Goal: Find specific page/section: Find specific page/section

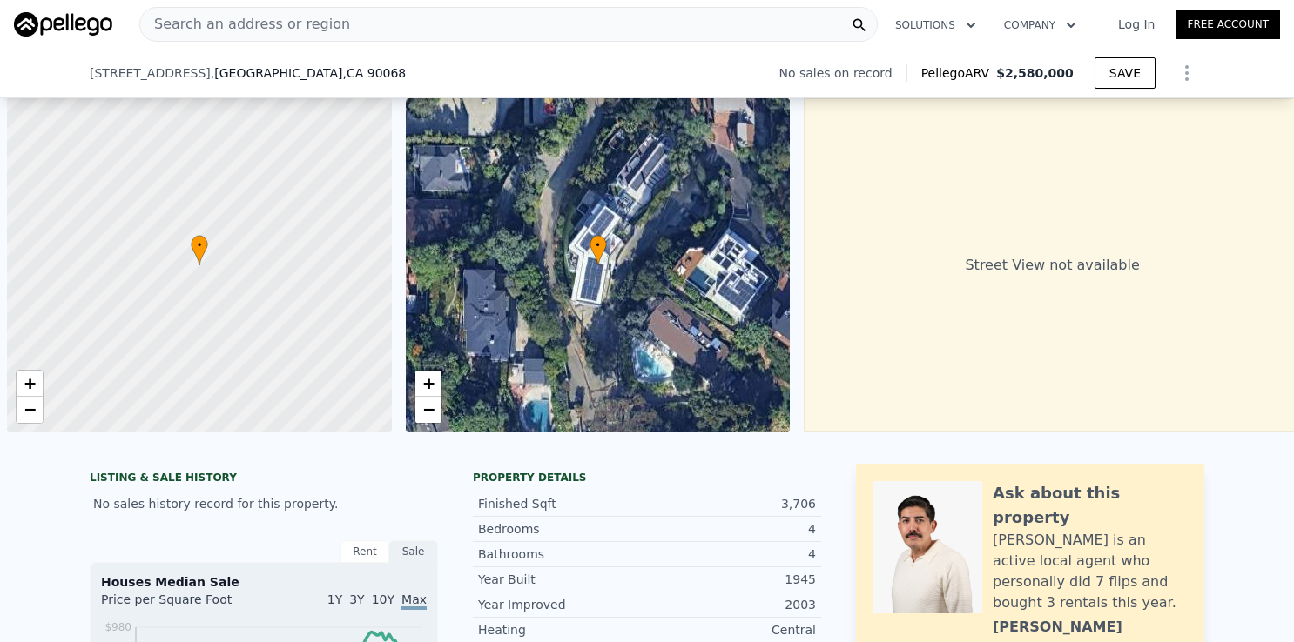
click at [444, 25] on div "Search an address or region" at bounding box center [508, 24] width 738 height 35
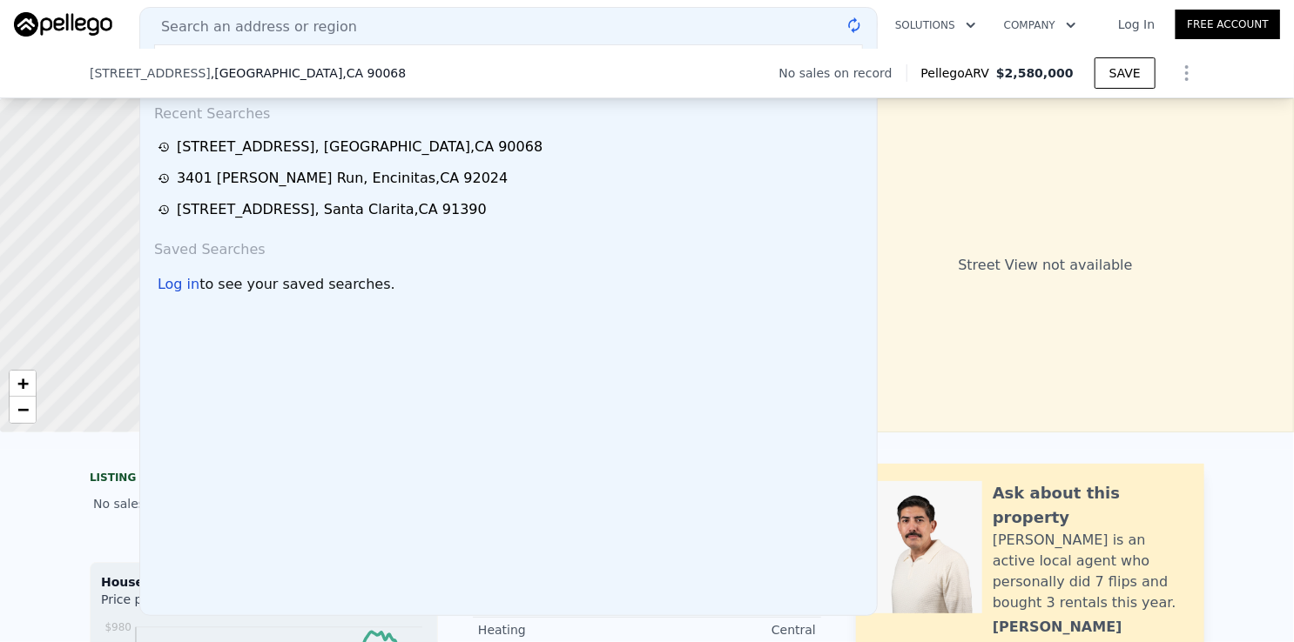
type input "[STREET_ADDRESS]"
click at [432, 22] on div "Search an address or region" at bounding box center [508, 27] width 722 height 21
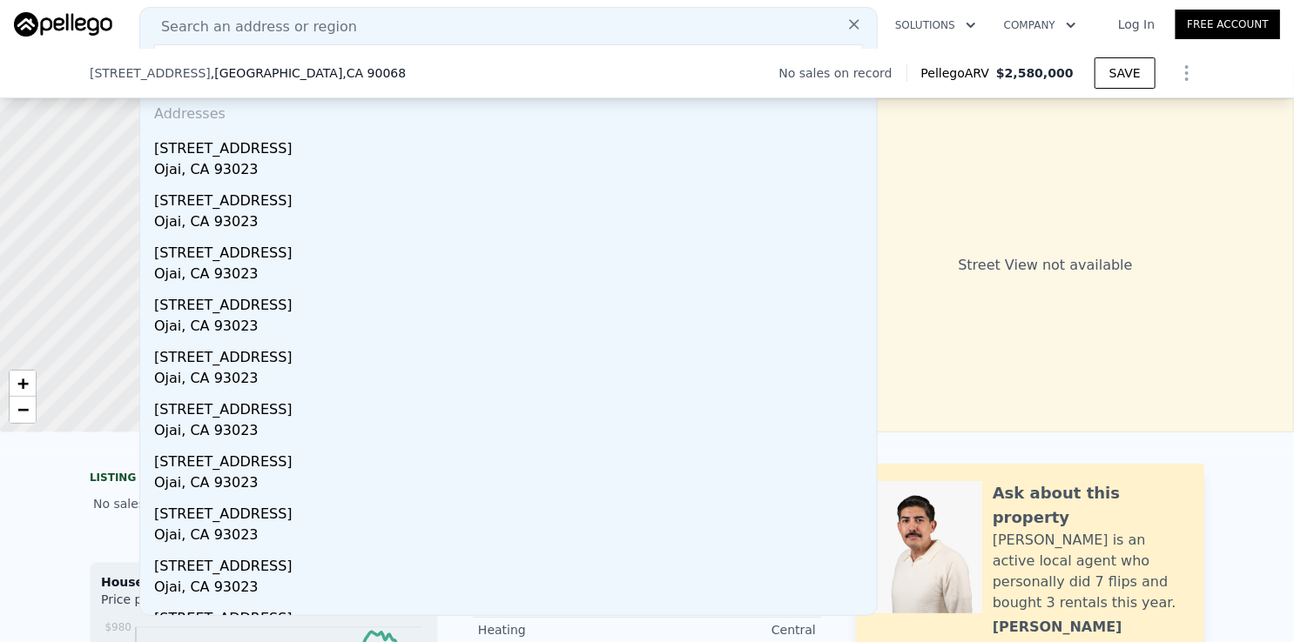
click at [512, 28] on div "Search an address or region" at bounding box center [508, 27] width 722 height 21
click at [497, 20] on div "Search an address or region" at bounding box center [508, 27] width 722 height 21
click at [324, 30] on span "Search an address or region" at bounding box center [252, 27] width 210 height 21
click at [845, 24] on icon at bounding box center [853, 24] width 17 height 17
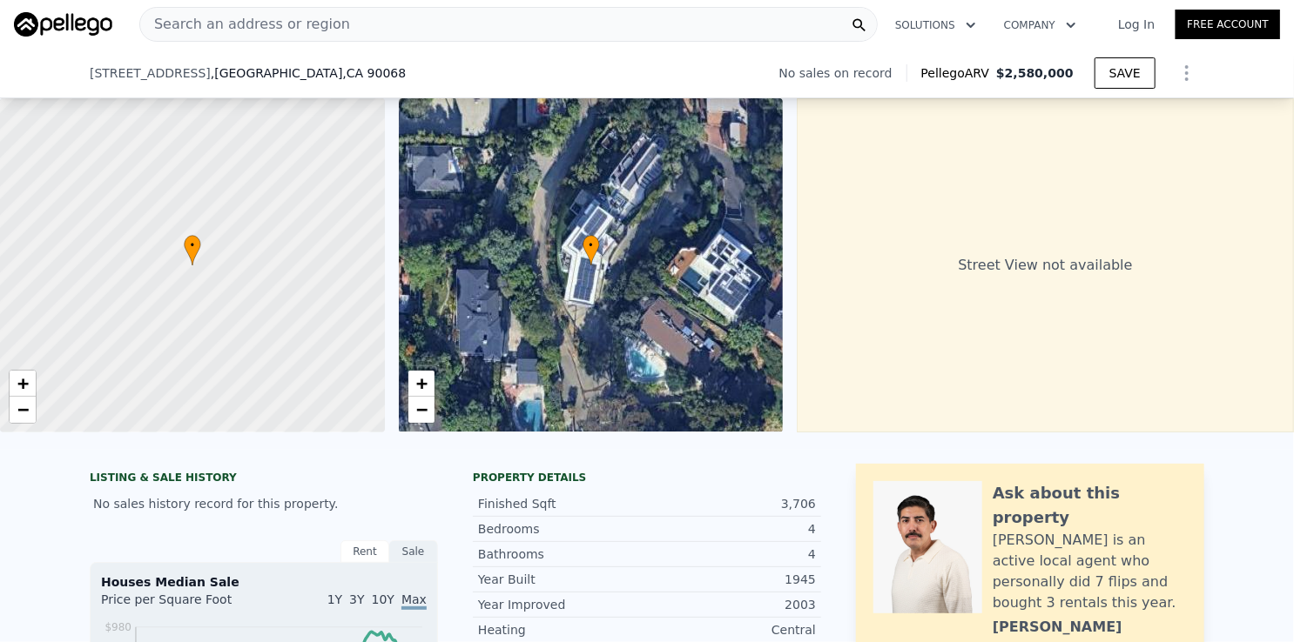
click at [635, 24] on div "Search an address or region" at bounding box center [508, 24] width 738 height 35
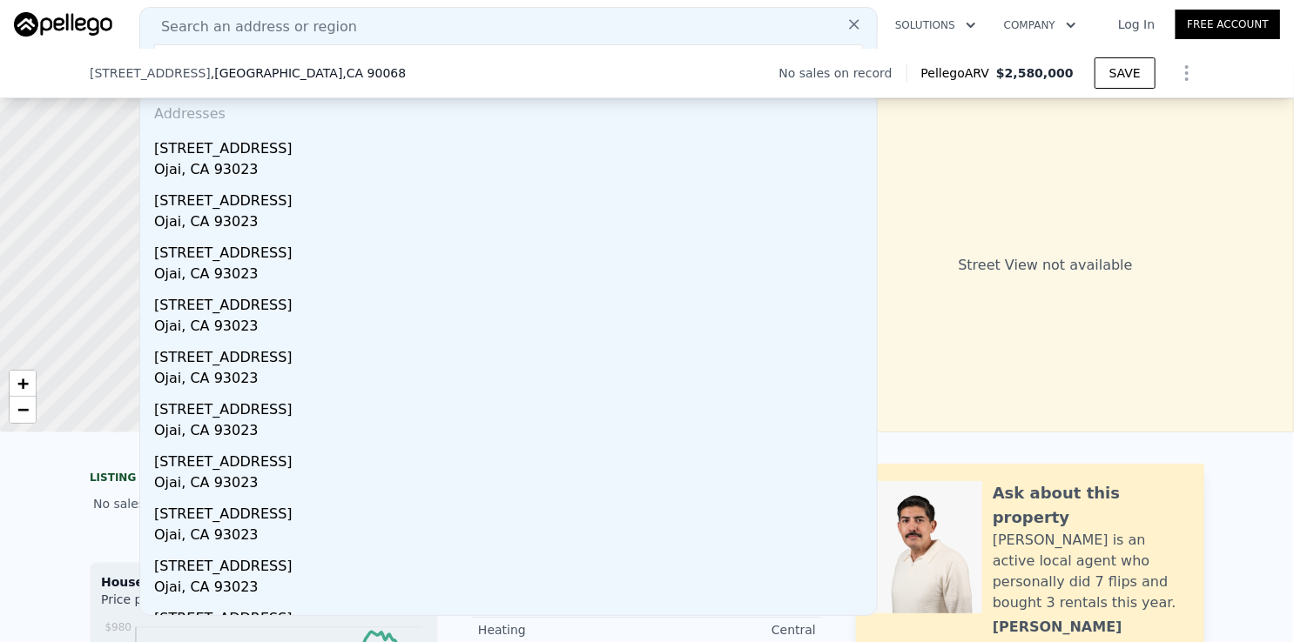
type input "[STREET_ADDRESS]"
click at [538, 29] on div "Search an address or region" at bounding box center [508, 27] width 722 height 21
click at [849, 24] on icon at bounding box center [854, 24] width 10 height 10
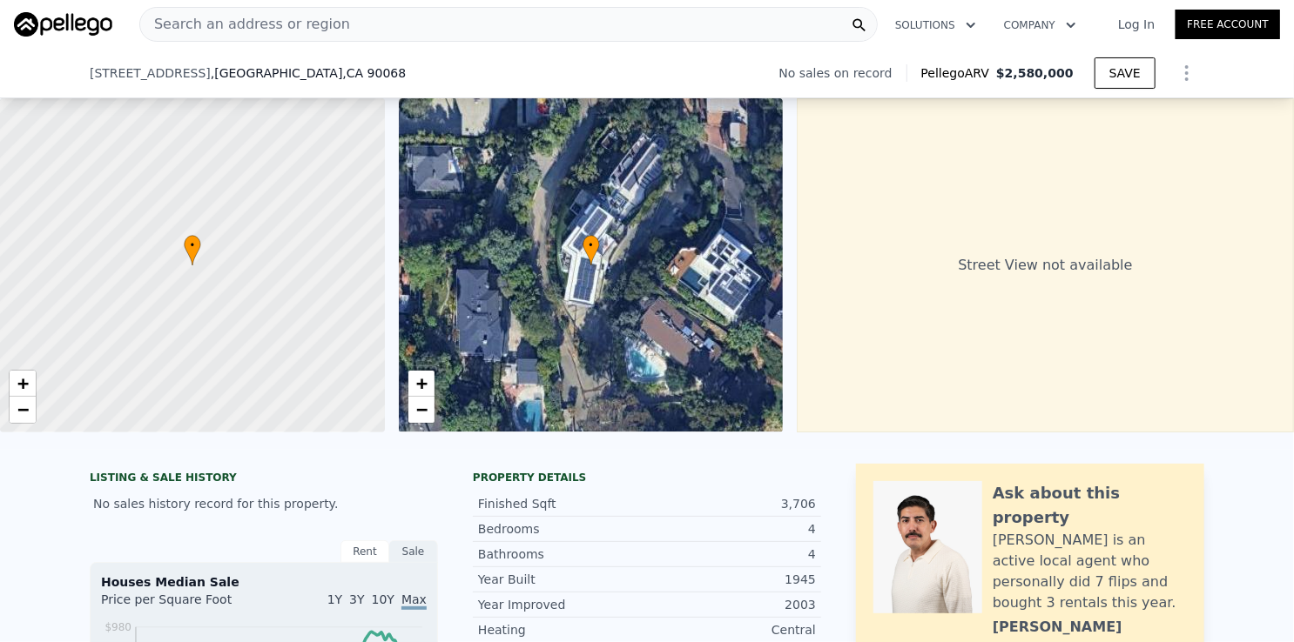
click at [295, 23] on span "Search an address or region" at bounding box center [245, 24] width 210 height 21
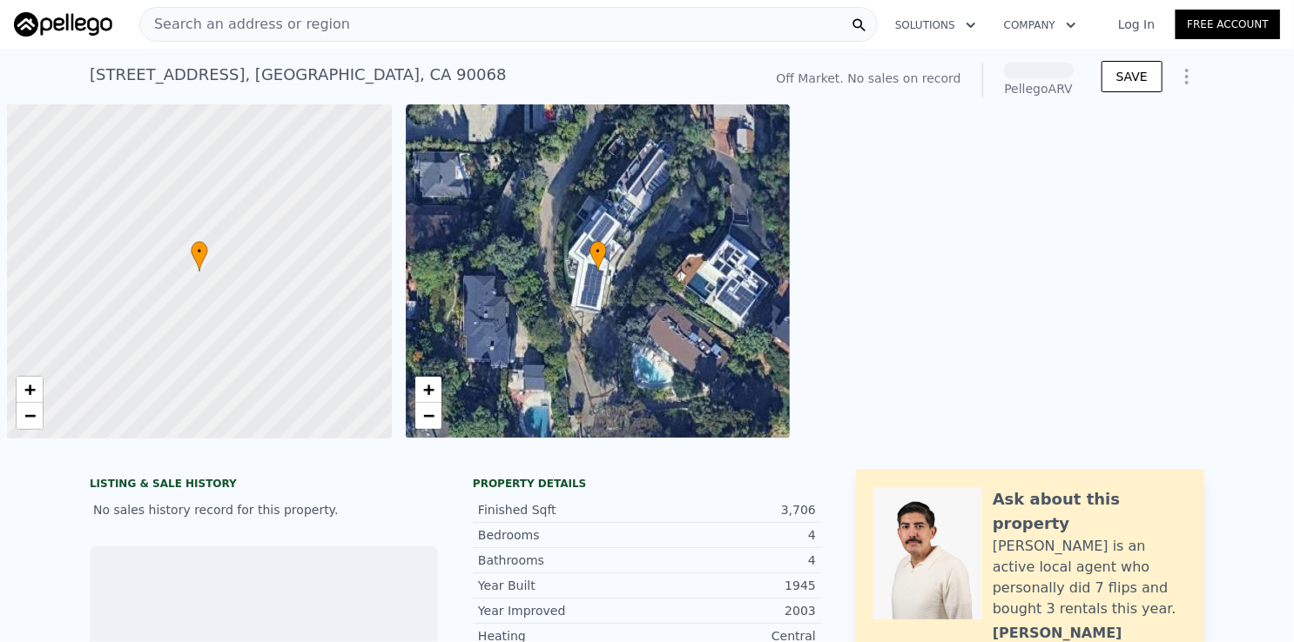
scroll to position [0, 7]
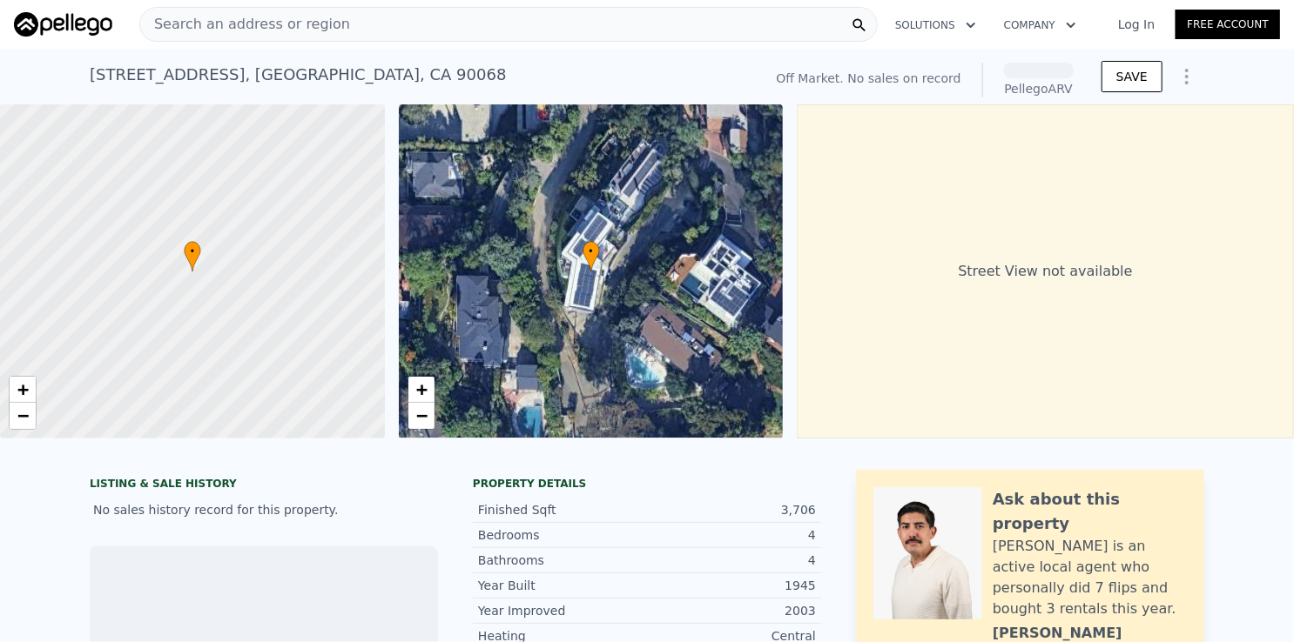
click at [418, 24] on div "Search an address or region" at bounding box center [508, 24] width 738 height 35
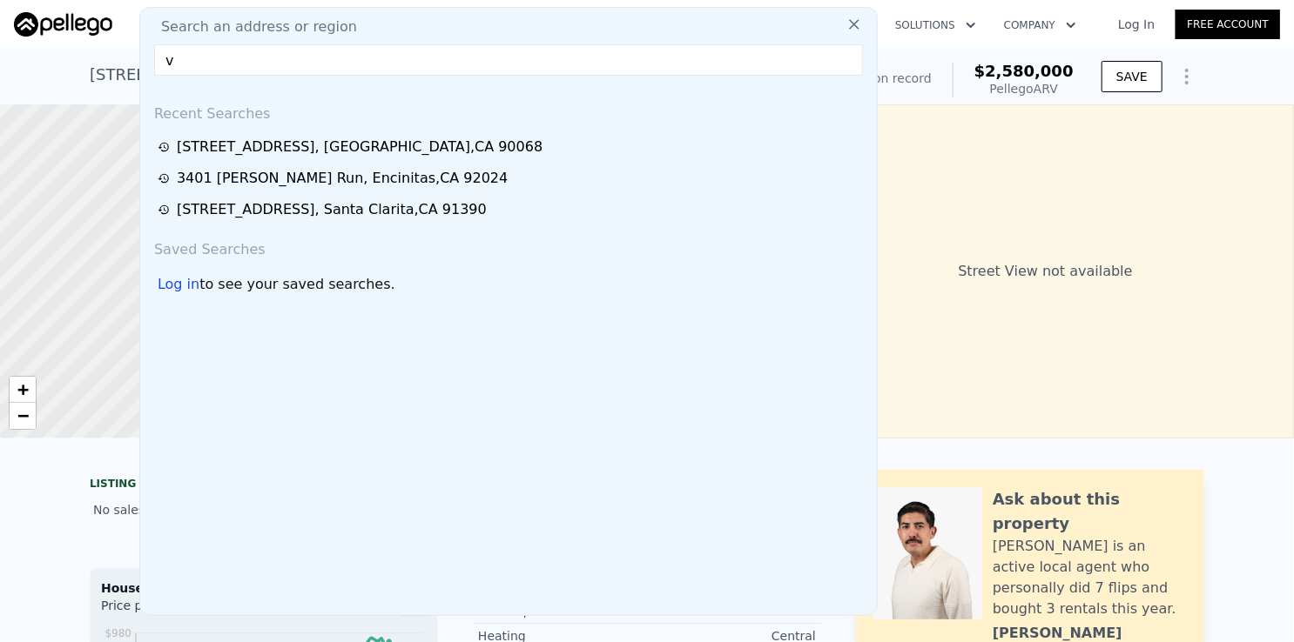
type input "v"
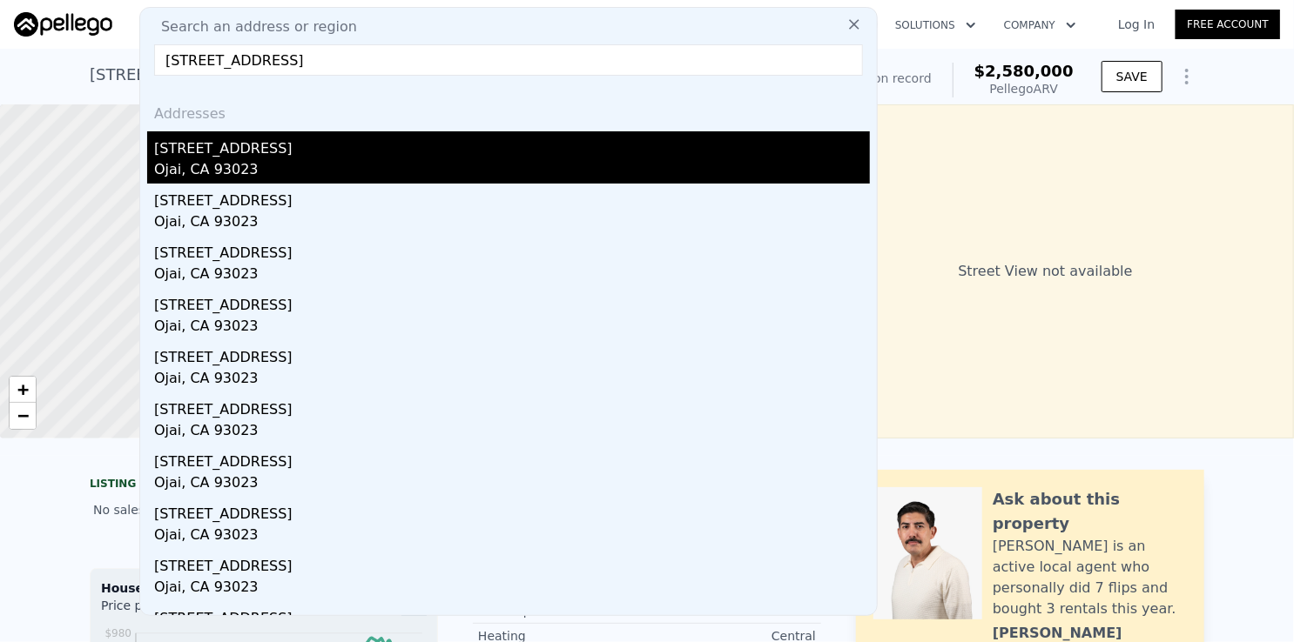
type input "[STREET_ADDRESS]"
click at [254, 157] on div "[STREET_ADDRESS]" at bounding box center [512, 145] width 716 height 28
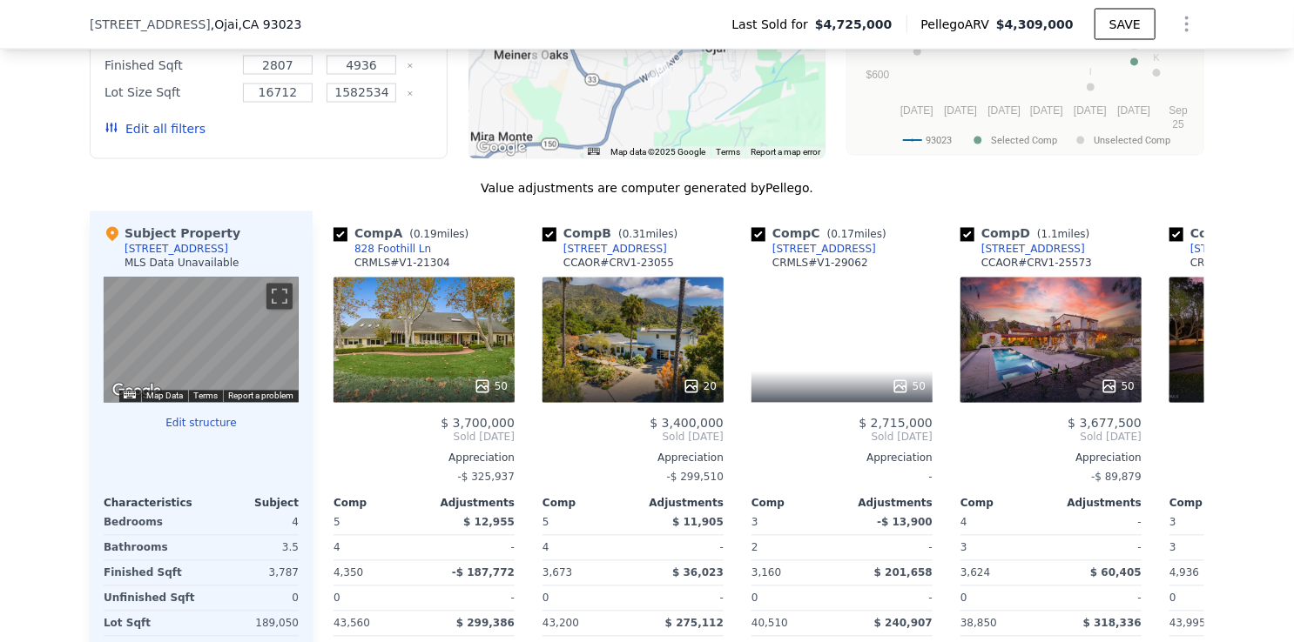
scroll to position [1647, 0]
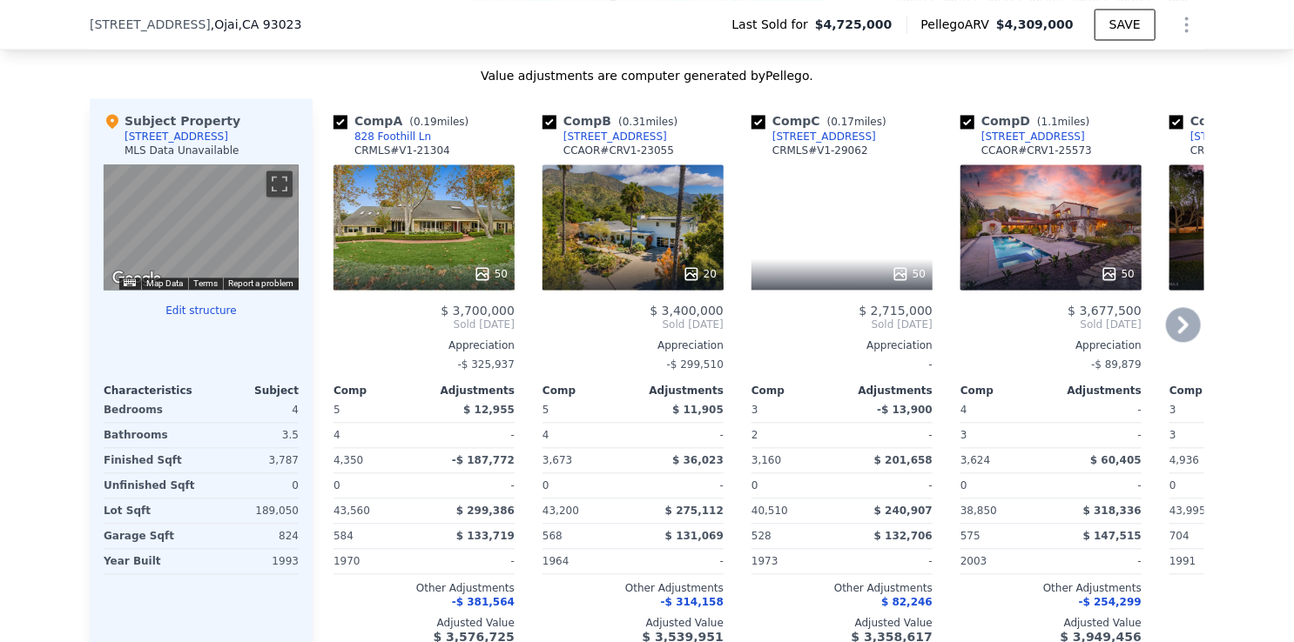
click at [1178, 331] on icon at bounding box center [1183, 324] width 10 height 17
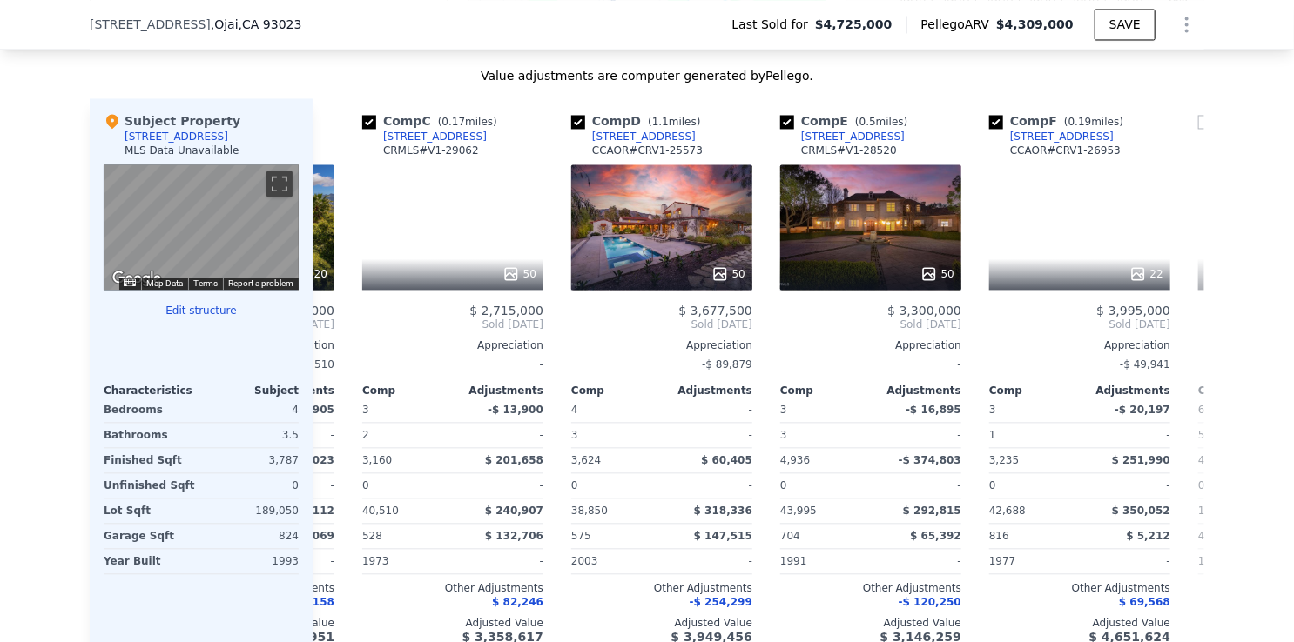
scroll to position [0, 418]
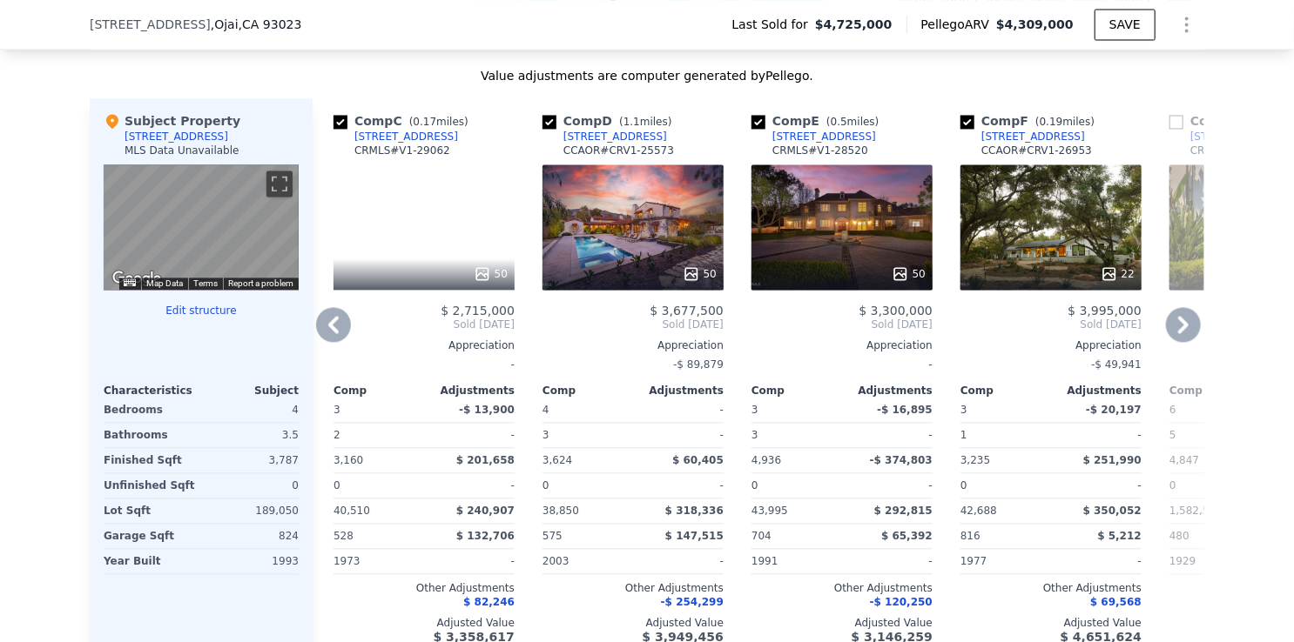
click at [1178, 328] on icon at bounding box center [1183, 324] width 10 height 17
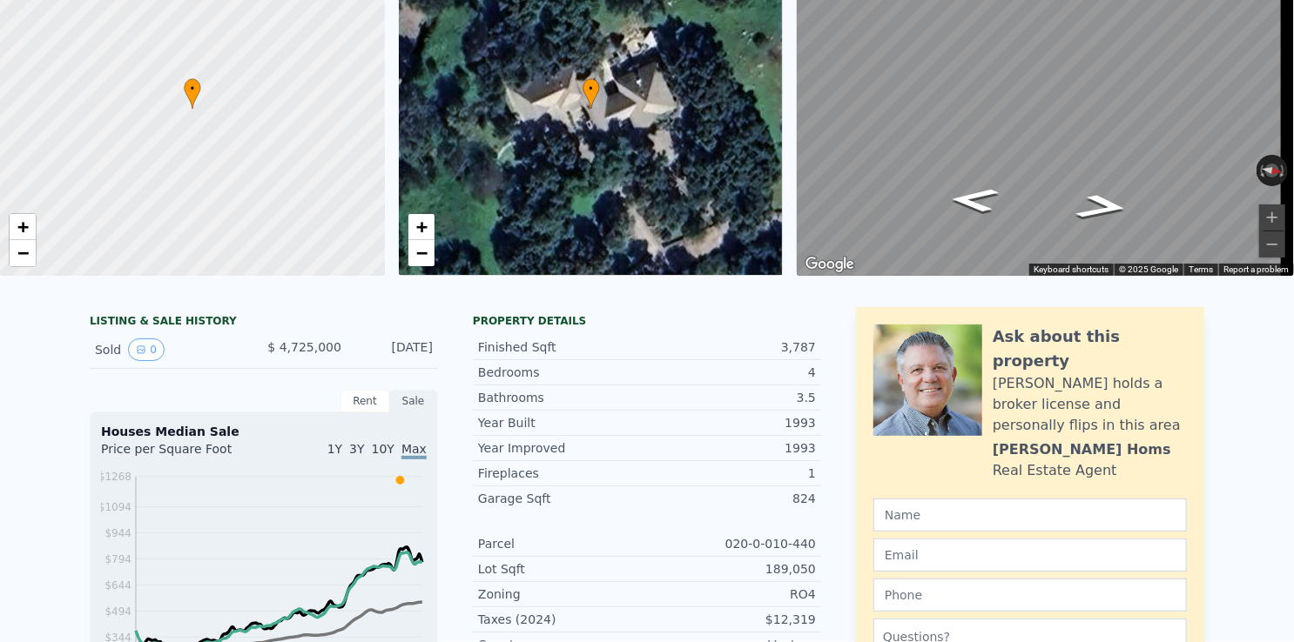
scroll to position [0, 0]
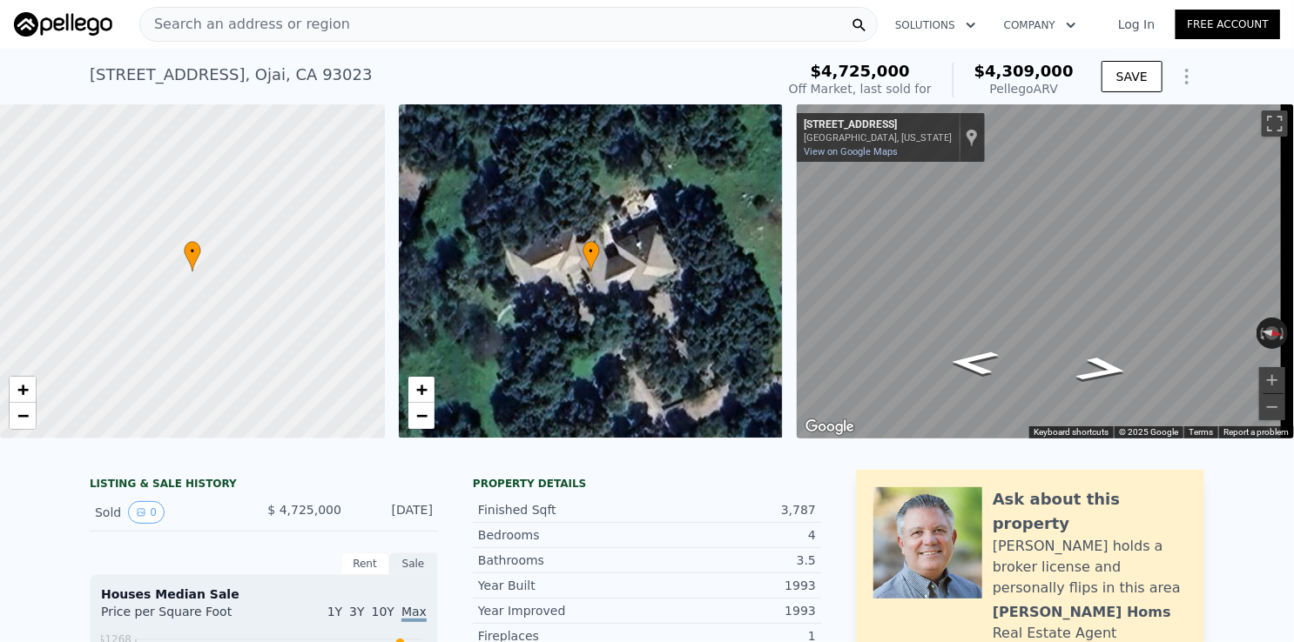
click at [474, 22] on div "Search an address or region" at bounding box center [508, 24] width 738 height 35
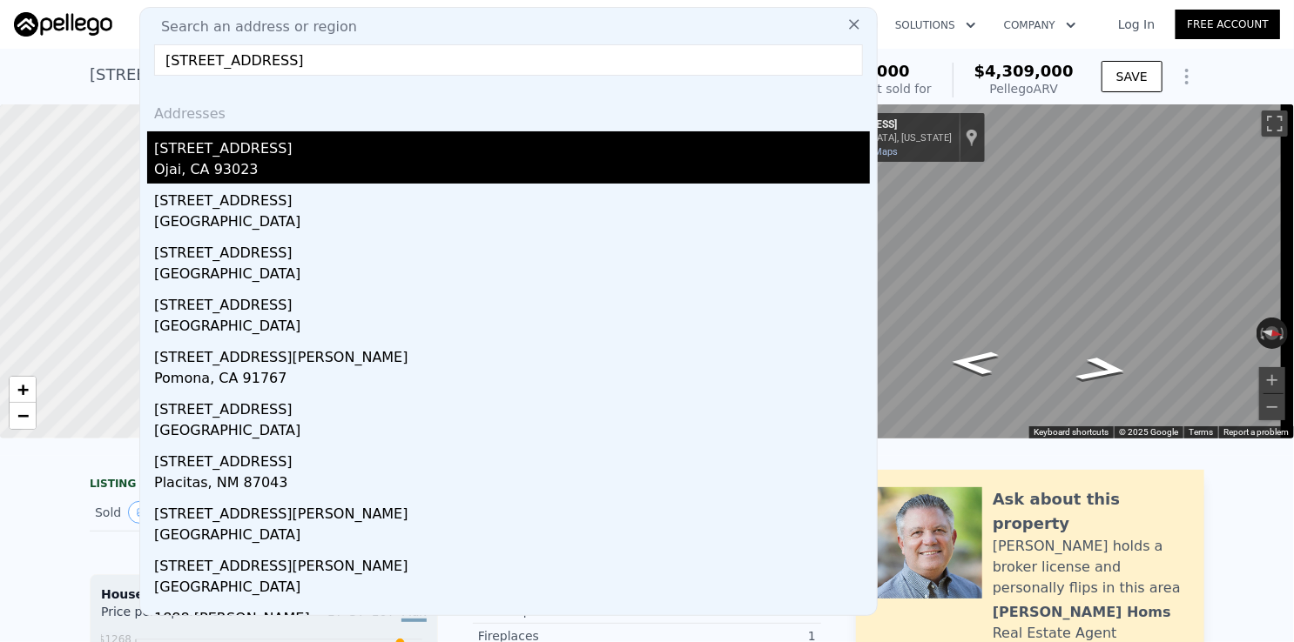
type input "[STREET_ADDRESS]"
click at [253, 153] on div "[STREET_ADDRESS]" at bounding box center [512, 145] width 716 height 28
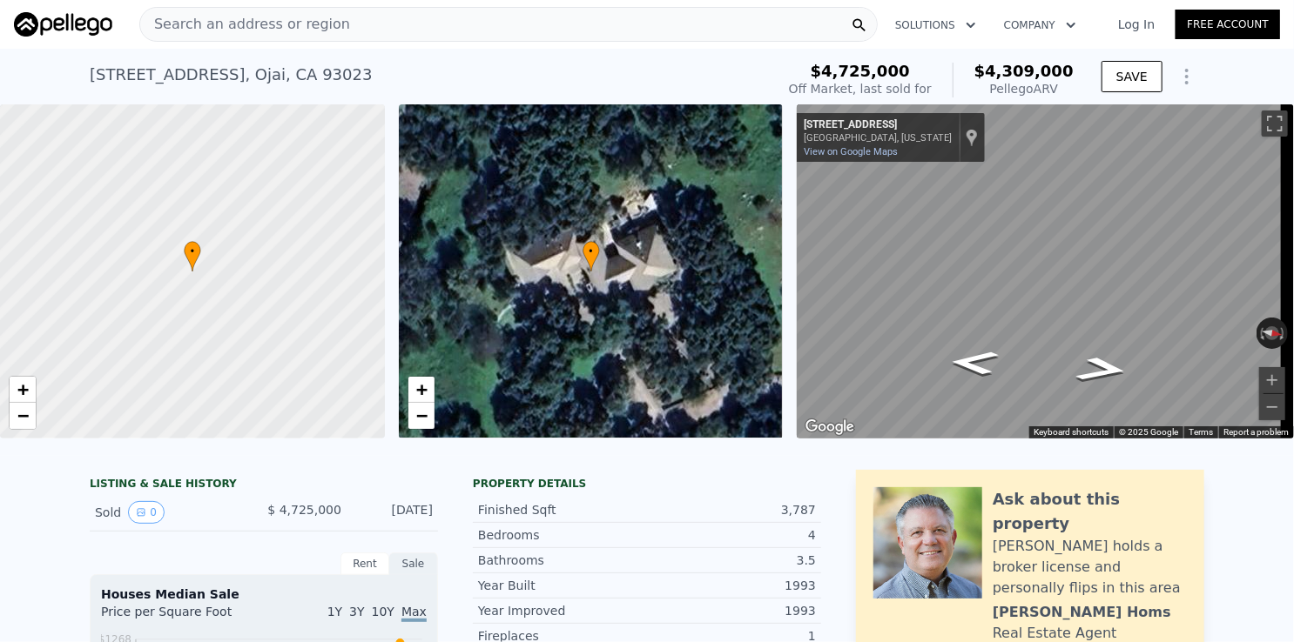
click at [404, 30] on div "Search an address or region" at bounding box center [508, 24] width 738 height 35
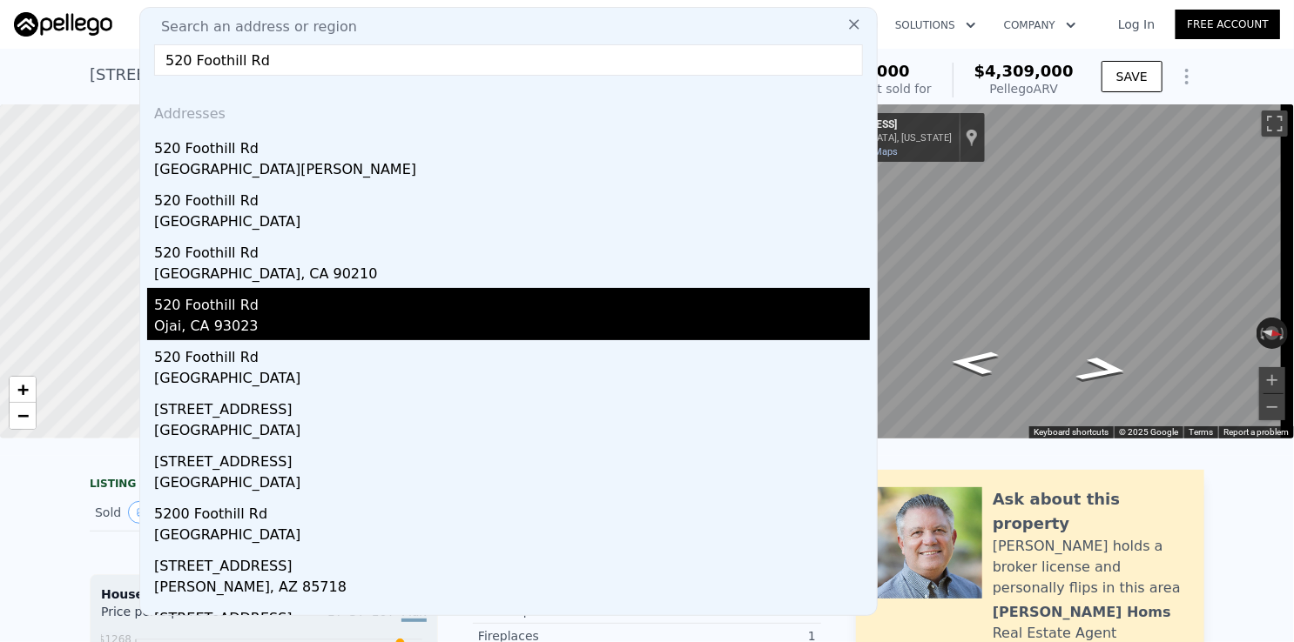
type input "520 Foothill Rd"
click at [247, 301] on div "520 Foothill Rd" at bounding box center [512, 302] width 716 height 28
